Goal: Information Seeking & Learning: Learn about a topic

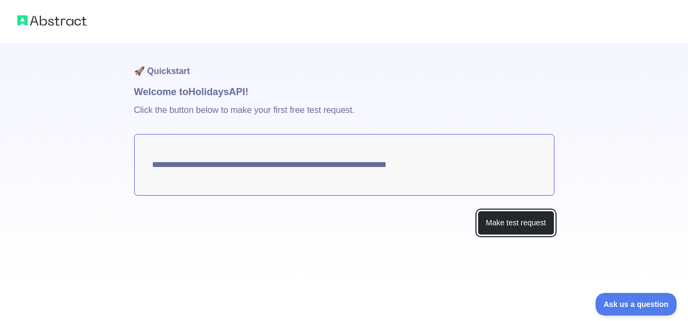
click at [522, 219] on button "Make test request" at bounding box center [515, 223] width 76 height 24
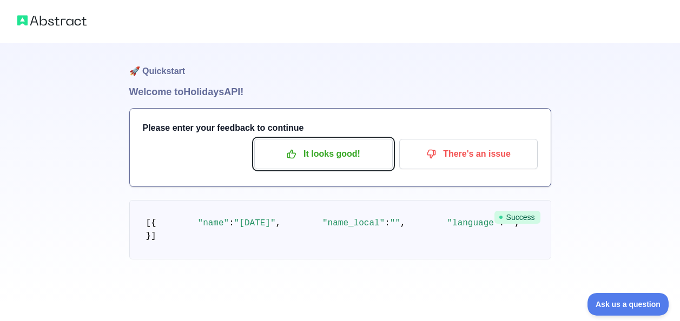
click at [327, 150] on p "It looks good!" at bounding box center [323, 154] width 122 height 18
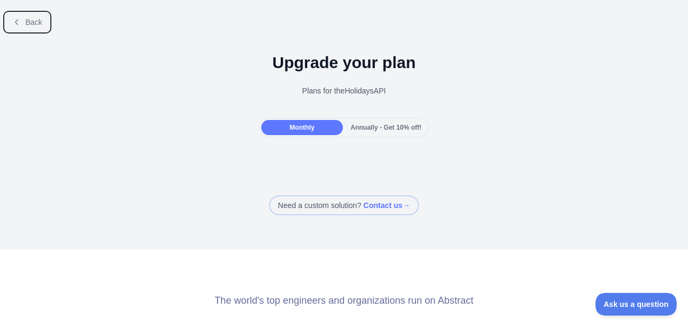
click at [30, 15] on button "Back" at bounding box center [27, 22] width 44 height 18
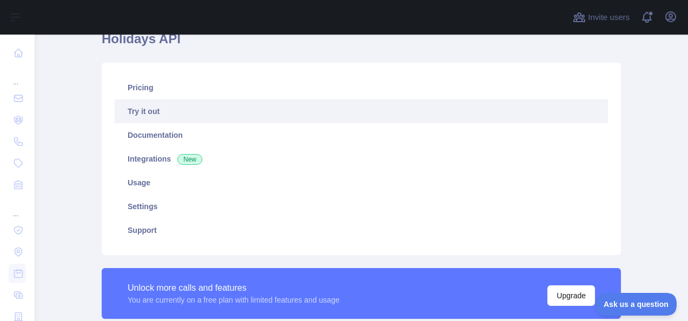
scroll to position [52, 0]
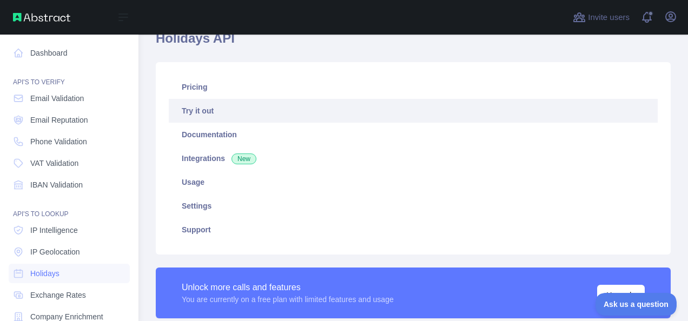
click at [57, 104] on link "Email Validation" at bounding box center [69, 98] width 121 height 19
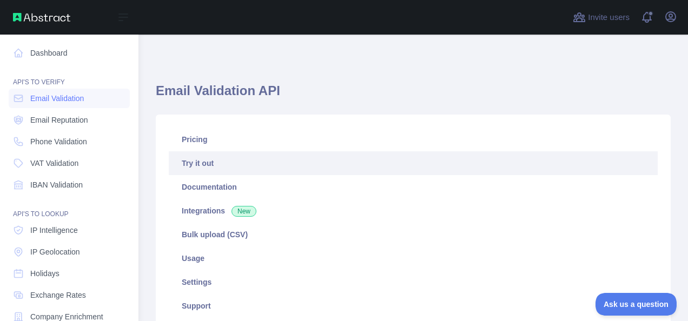
click at [16, 56] on icon at bounding box center [18, 53] width 11 height 11
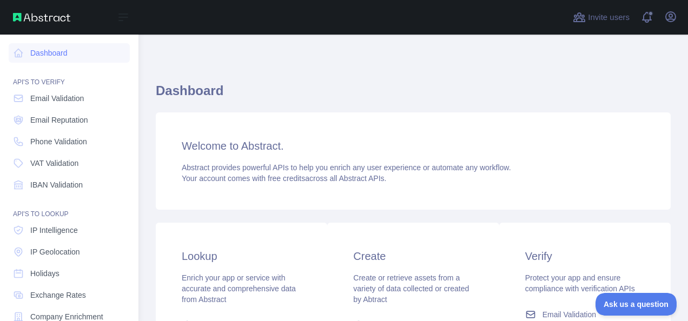
click at [21, 54] on icon at bounding box center [19, 53] width 8 height 8
click at [29, 94] on link "Email Validation" at bounding box center [69, 98] width 121 height 19
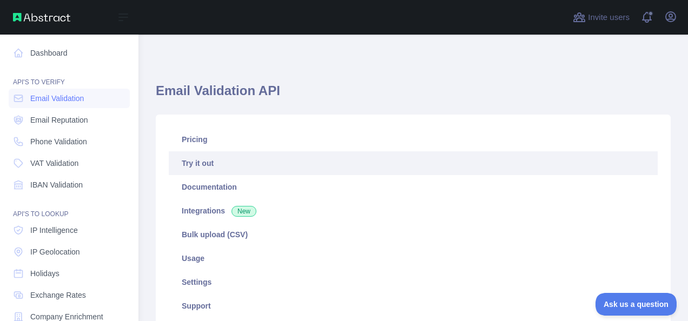
click at [29, 146] on link "Phone Validation" at bounding box center [69, 141] width 121 height 19
click at [49, 65] on div "API'S TO VERIFY" at bounding box center [69, 76] width 121 height 22
click at [50, 55] on link "Dashboard" at bounding box center [69, 52] width 121 height 19
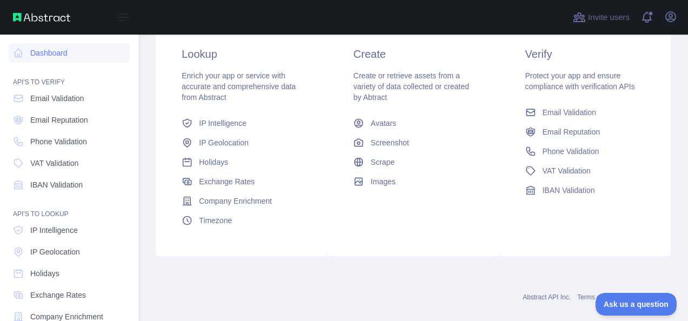
click at [65, 103] on span "Email Validation" at bounding box center [57, 98] width 54 height 11
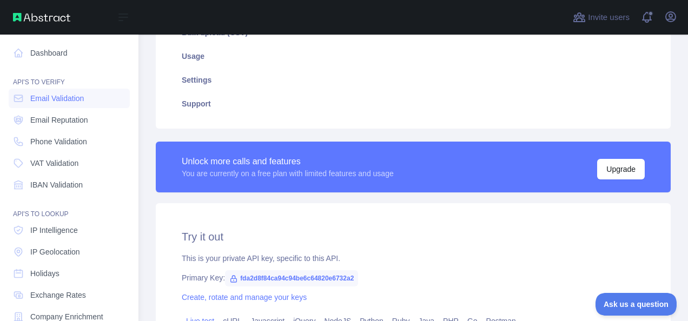
type textarea "**********"
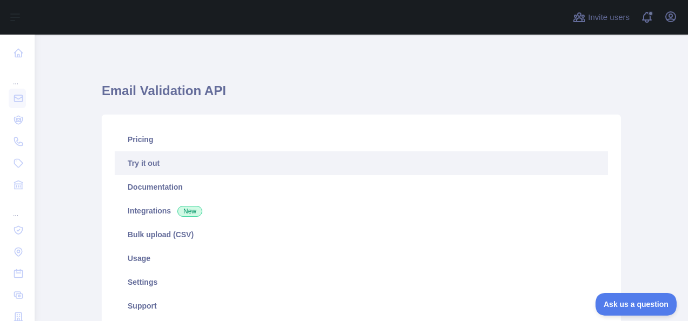
click at [231, 147] on link "Pricing" at bounding box center [361, 140] width 493 height 24
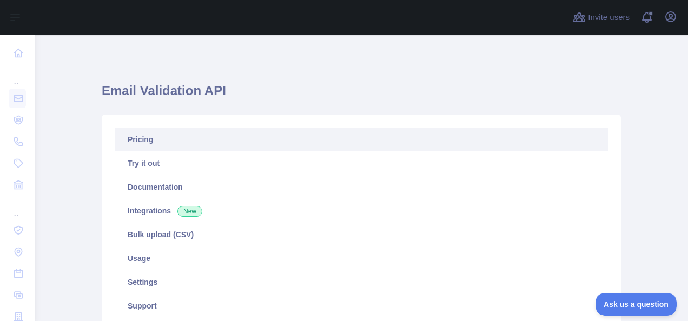
click at [215, 168] on link "Try it out" at bounding box center [361, 163] width 493 height 24
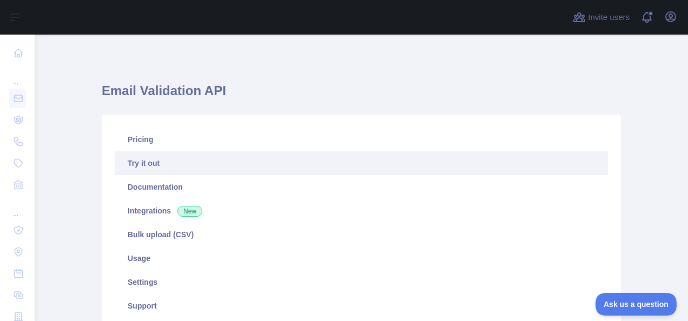
click at [204, 190] on link "Documentation" at bounding box center [361, 187] width 493 height 24
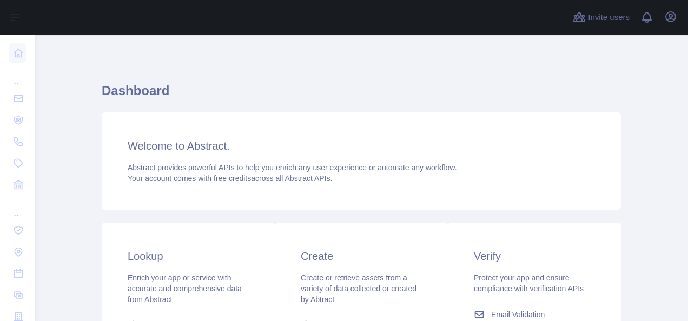
click at [229, 147] on h3 "Welcome to Abstract." at bounding box center [361, 145] width 467 height 15
click at [217, 147] on h3 "Welcome to Abstract." at bounding box center [361, 145] width 467 height 15
